Goal: Task Accomplishment & Management: Manage account settings

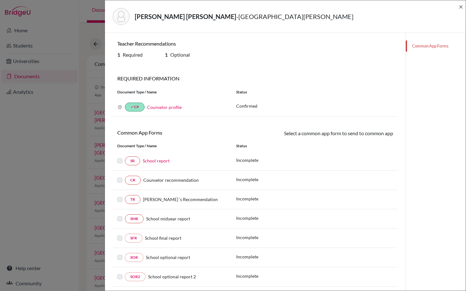
scroll to position [2, 0]
click at [461, 7] on span "×" at bounding box center [461, 6] width 4 height 9
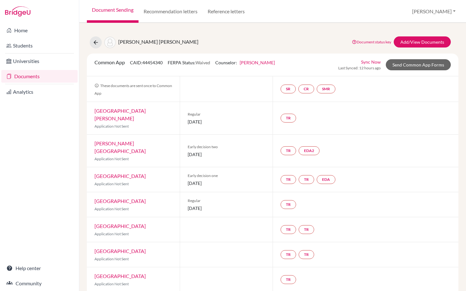
click at [22, 76] on link "Documents" at bounding box center [39, 76] width 76 height 13
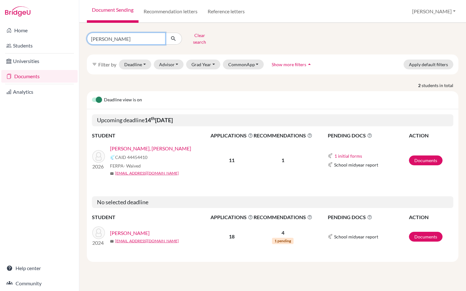
drag, startPoint x: 107, startPoint y: 38, endPoint x: 83, endPoint y: 38, distance: 23.8
click at [83, 38] on div "ortiz Clear search" at bounding box center [145, 38] width 127 height 16
click at [165, 33] on button "submit" at bounding box center [173, 39] width 17 height 12
click at [135, 60] on button "Deadline - Select a date range Or double click for a single date selection Toda…" at bounding box center [135, 65] width 32 height 10
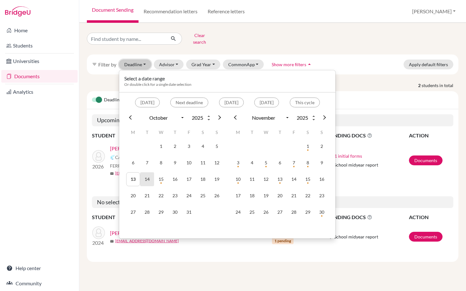
click at [149, 175] on td "14" at bounding box center [147, 179] width 14 height 14
click at [318, 47] on div "Clear search filter_list Filter by Deadline 10/14/2025 - 10/14/2025 Select a da…" at bounding box center [272, 146] width 371 height 232
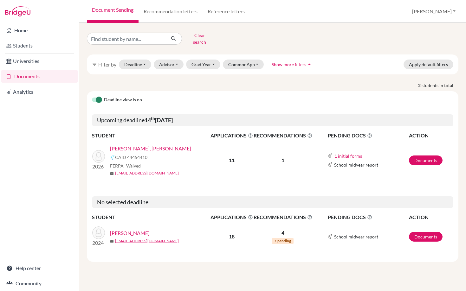
click at [158, 145] on link "[PERSON_NAME], [PERSON_NAME]" at bounding box center [150, 149] width 81 height 8
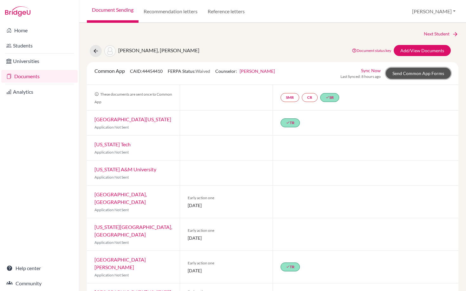
click at [406, 75] on link "Send Common App Forms" at bounding box center [418, 73] width 65 height 11
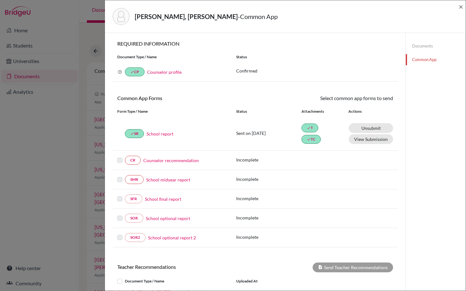
click at [52, 100] on div "Ortiz Stoessel, Sebastian Jose - Common App × × REQUIRED INFORMATION Document T…" at bounding box center [233, 145] width 466 height 291
click at [461, 7] on span "×" at bounding box center [461, 6] width 4 height 9
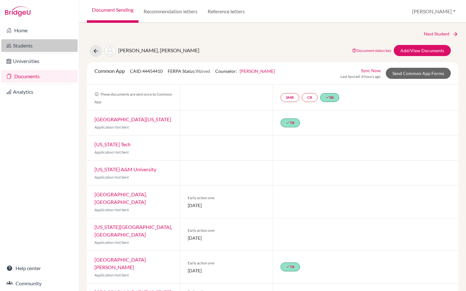
click at [20, 45] on link "Students" at bounding box center [39, 45] width 76 height 13
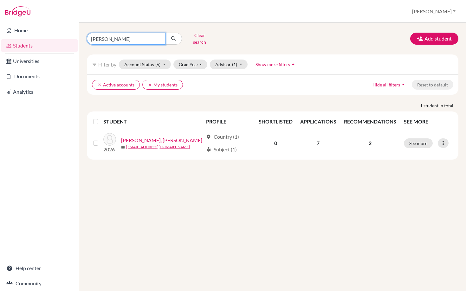
drag, startPoint x: 132, startPoint y: 37, endPoint x: 78, endPoint y: 36, distance: 54.2
click at [78, 36] on div "Home Students Universities Documents Analytics Help center Community Students o…" at bounding box center [233, 145] width 466 height 291
type input "sebastian"
click button "submit" at bounding box center [173, 39] width 17 height 12
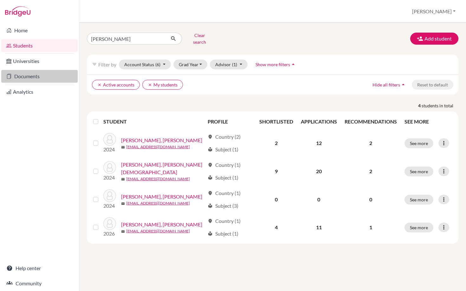
click at [23, 78] on link "Documents" at bounding box center [39, 76] width 76 height 13
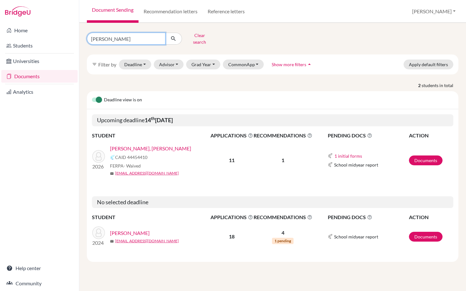
drag, startPoint x: 111, startPoint y: 38, endPoint x: 80, endPoint y: 37, distance: 31.4
click at [80, 38] on div "[PERSON_NAME] Clear search filter_list Filter by Deadline - Select a date range…" at bounding box center [272, 157] width 387 height 268
click at [204, 60] on button "Grad Year" at bounding box center [203, 65] width 34 height 10
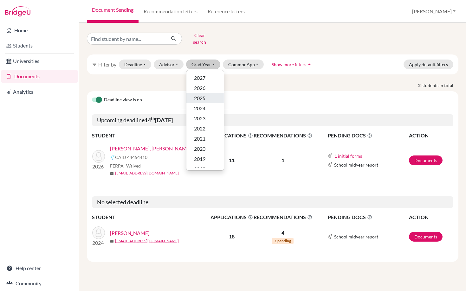
click at [198, 94] on span "2025" at bounding box center [199, 98] width 11 height 8
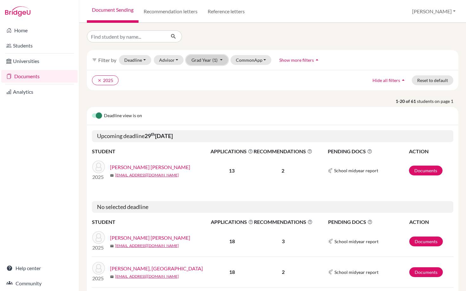
click at [203, 60] on button "Grad Year (1)" at bounding box center [207, 60] width 42 height 10
click at [204, 83] on span "2026" at bounding box center [199, 84] width 11 height 8
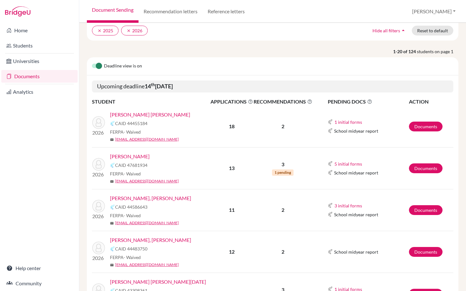
scroll to position [44, 0]
